Goal: Task Accomplishment & Management: Manage account settings

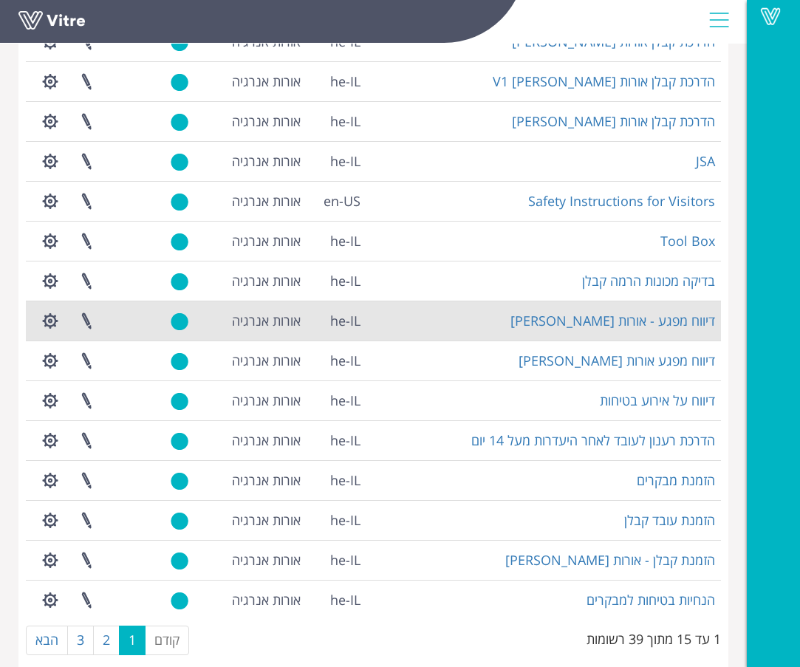
scroll to position [184, 0]
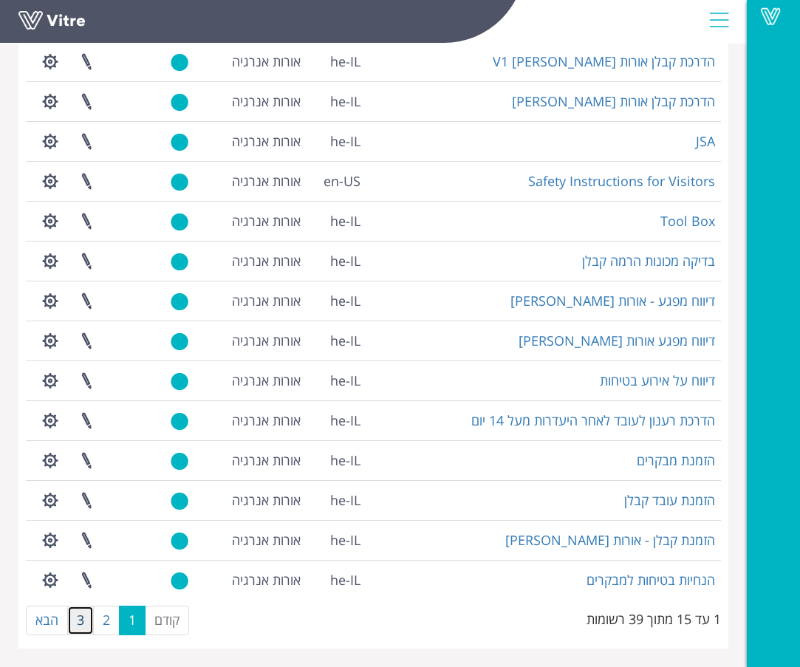
click at [83, 620] on link "3" at bounding box center [80, 621] width 27 height 30
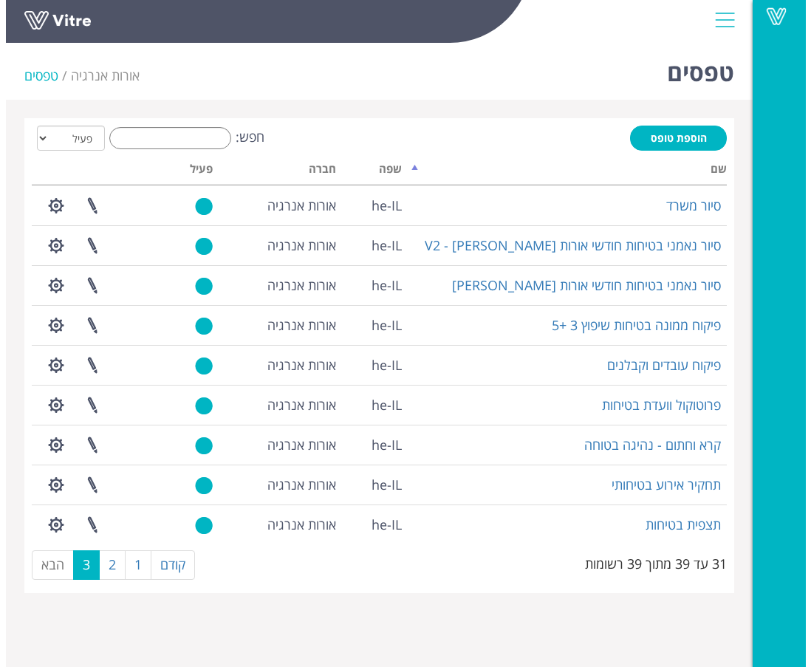
scroll to position [0, 0]
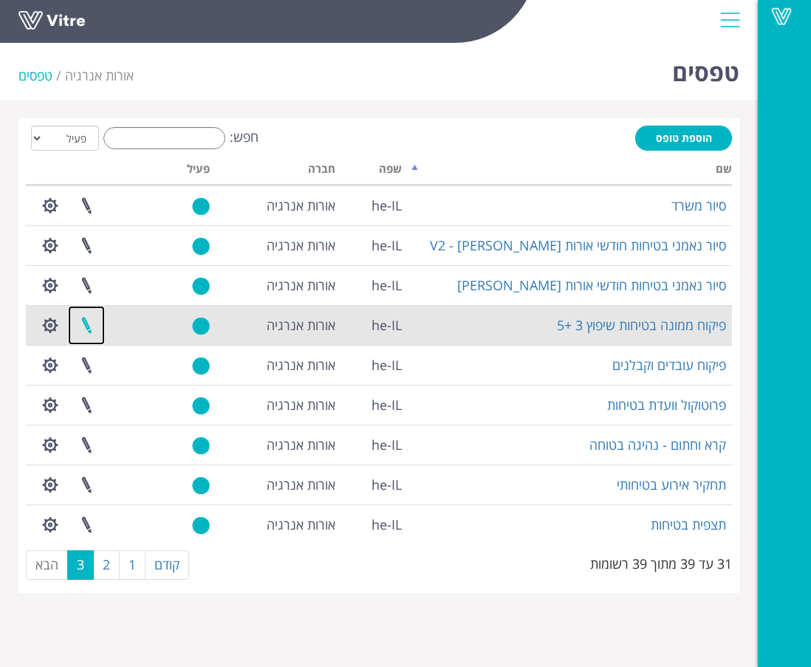
click at [85, 324] on link at bounding box center [86, 325] width 37 height 39
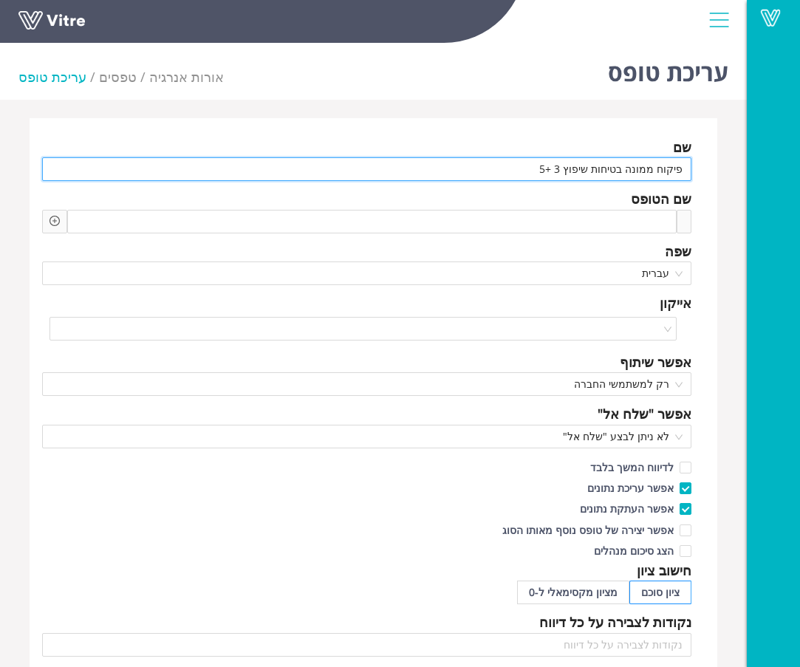
drag, startPoint x: 550, startPoint y: 171, endPoint x: 683, endPoint y: 170, distance: 133.0
click at [683, 170] on input "פיקוח ממונה בטיחות שיפוץ 3 +5" at bounding box center [366, 169] width 649 height 24
click at [573, 169] on input "פיקוח ממונה בטיחות שיפוץ 3 +5" at bounding box center [366, 169] width 649 height 24
drag, startPoint x: 572, startPoint y: 169, endPoint x: 550, endPoint y: 170, distance: 21.4
click at [550, 170] on input "פיקוח ממונה בטיחות שיפוץ 3 +5" at bounding box center [366, 169] width 649 height 24
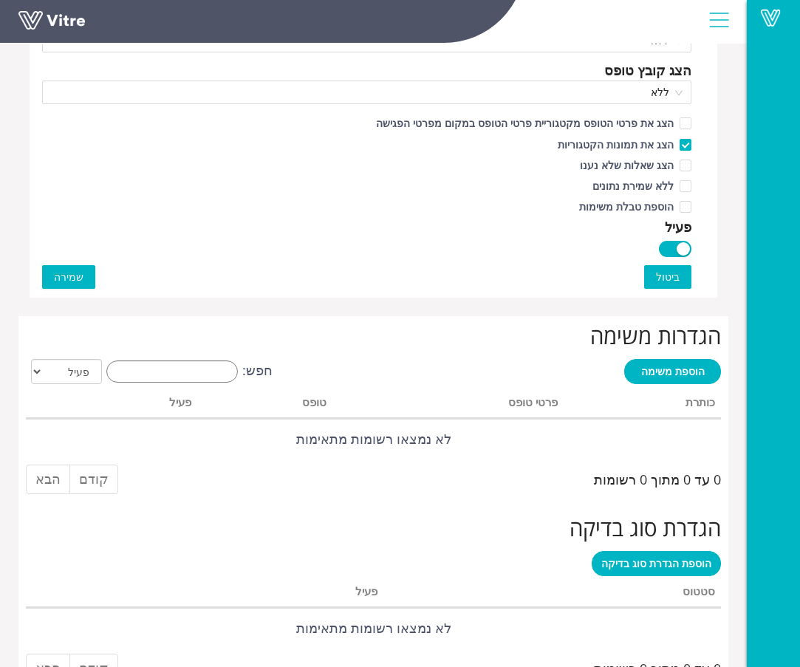
scroll to position [863, 0]
type input "פיקוח ממונה בטיחות שיפוץ יחידות"
click at [72, 270] on span "שמירה" at bounding box center [69, 278] width 30 height 16
